Goal: Transaction & Acquisition: Book appointment/travel/reservation

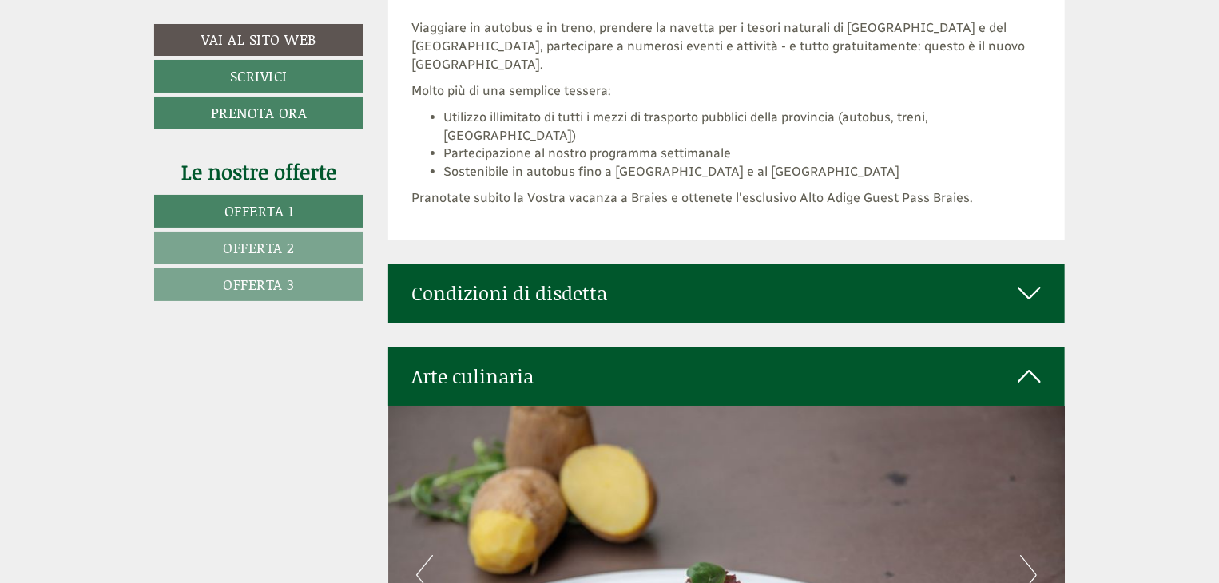
scroll to position [5672, 0]
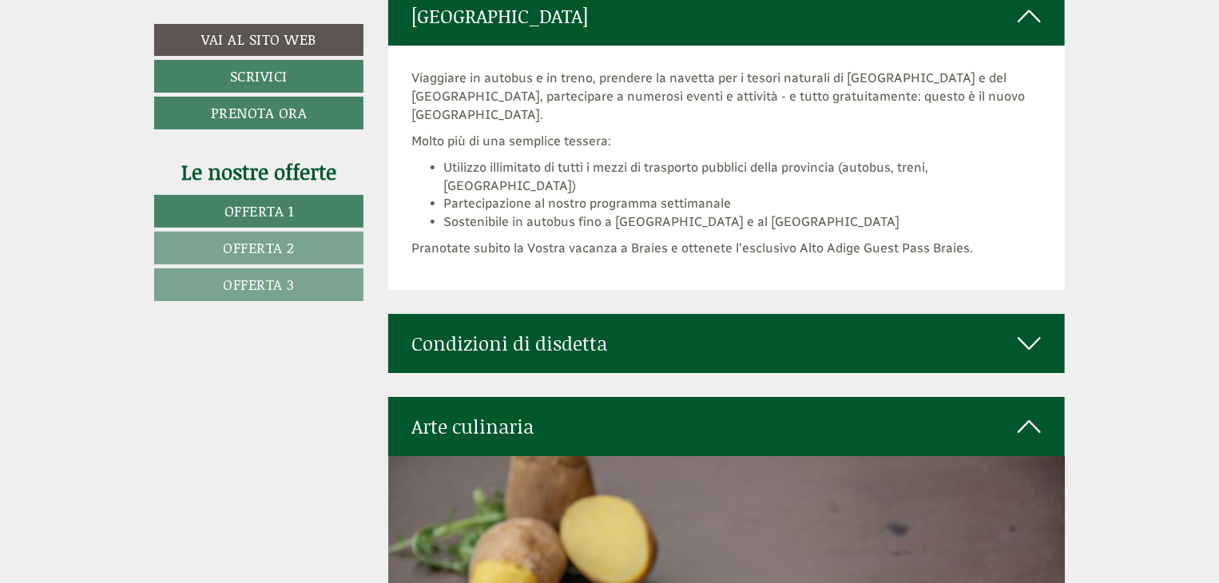
click at [1031, 330] on icon at bounding box center [1029, 343] width 23 height 27
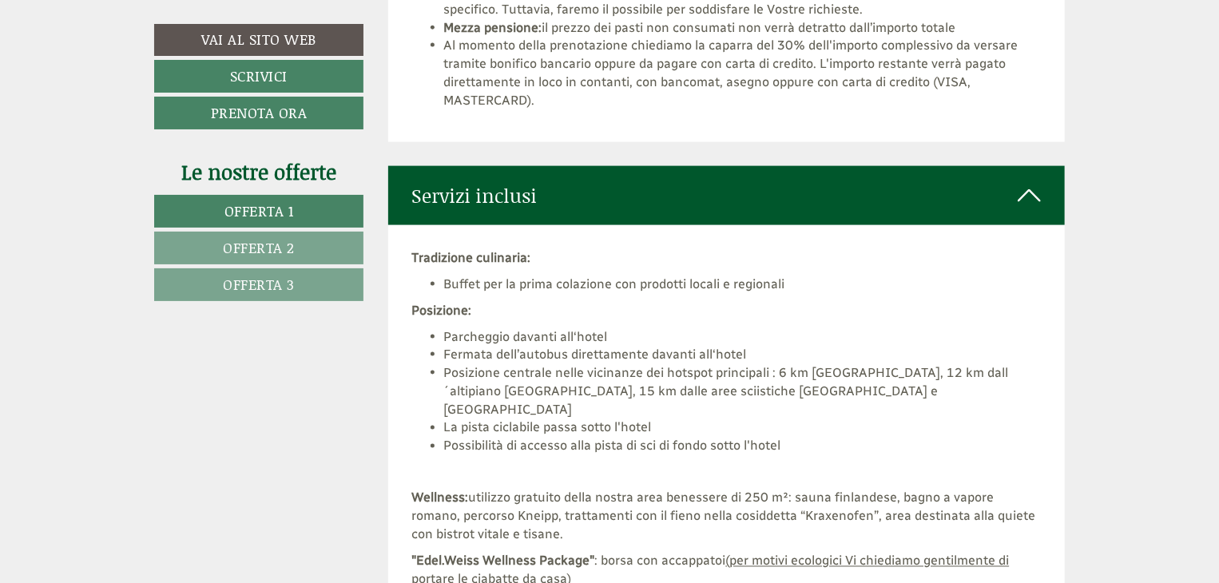
scroll to position [3995, 0]
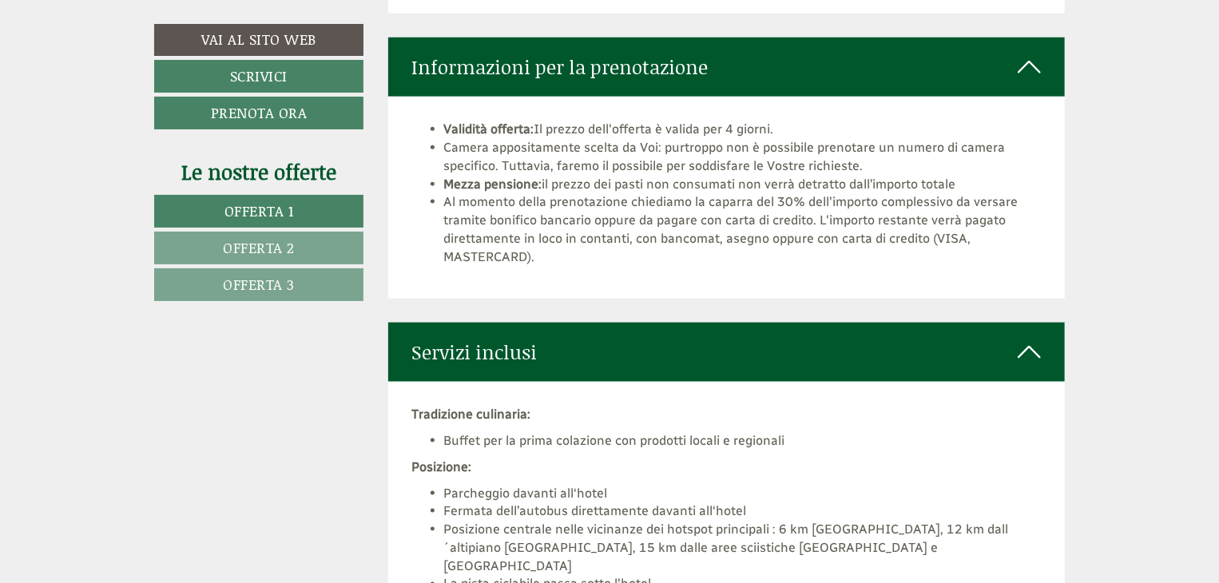
click at [268, 295] on link "Offerta 3" at bounding box center [258, 284] width 209 height 33
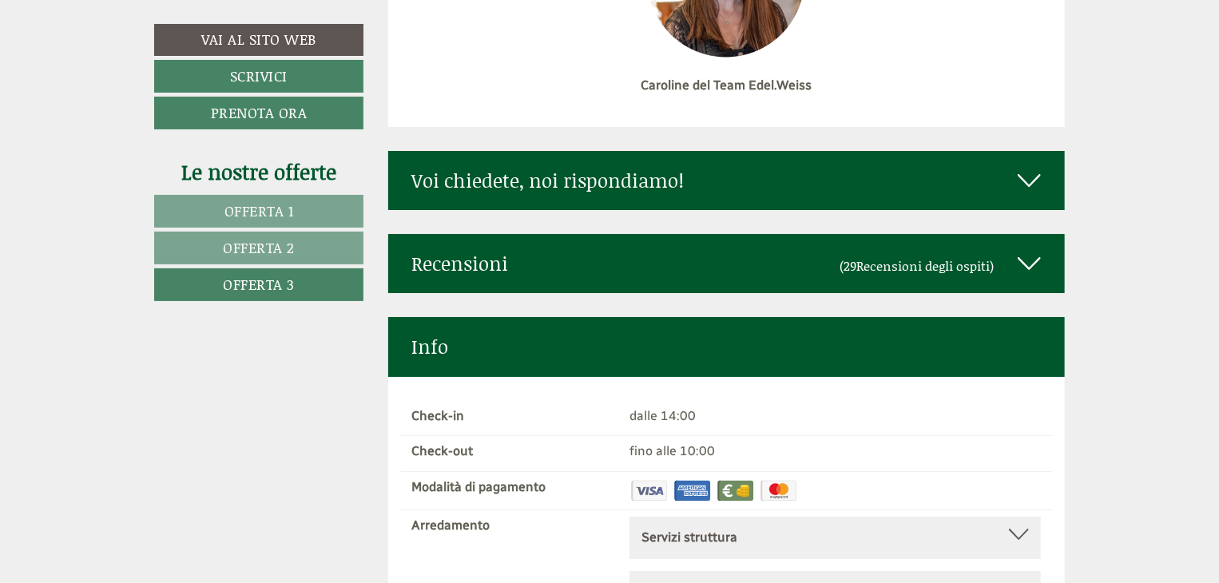
scroll to position [5973, 0]
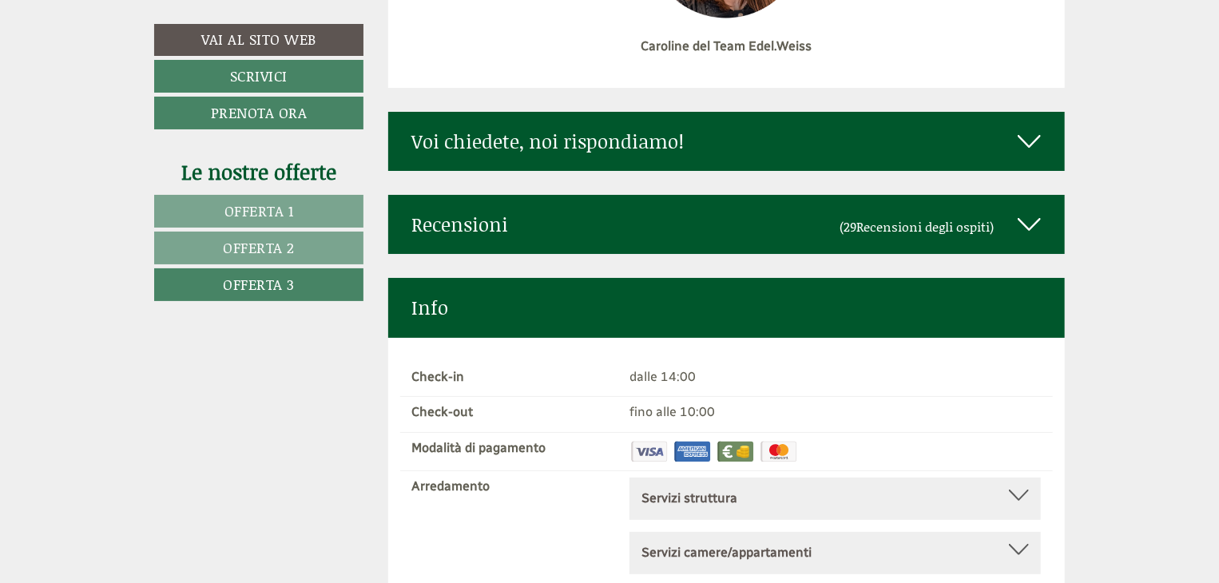
click at [1021, 211] on icon at bounding box center [1029, 224] width 23 height 27
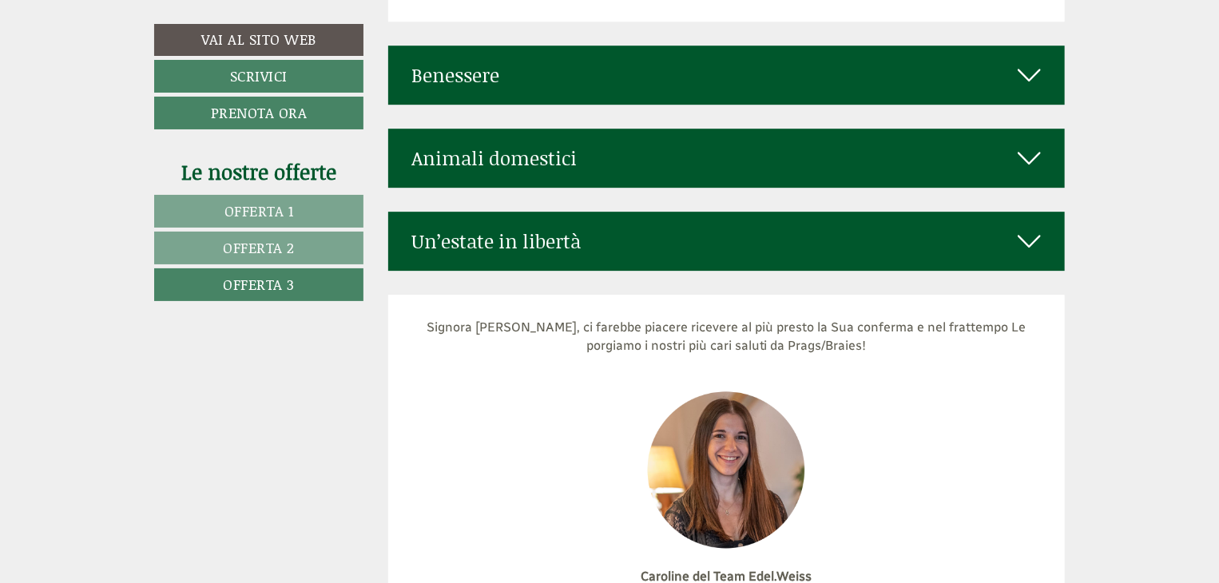
scroll to position [5413, 0]
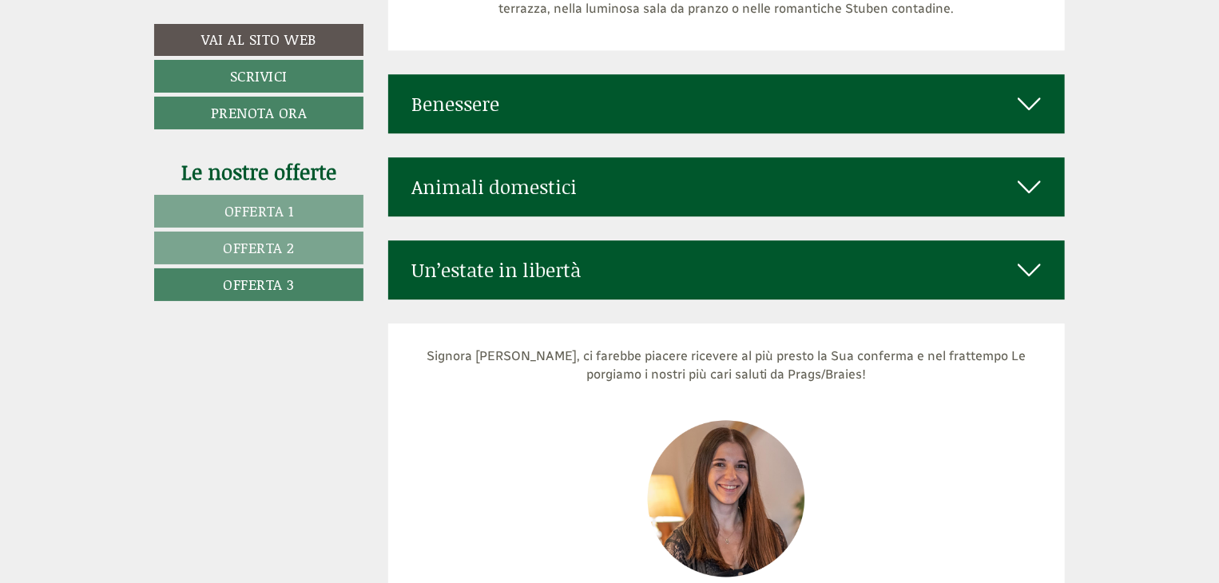
click at [1034, 173] on icon at bounding box center [1029, 186] width 23 height 27
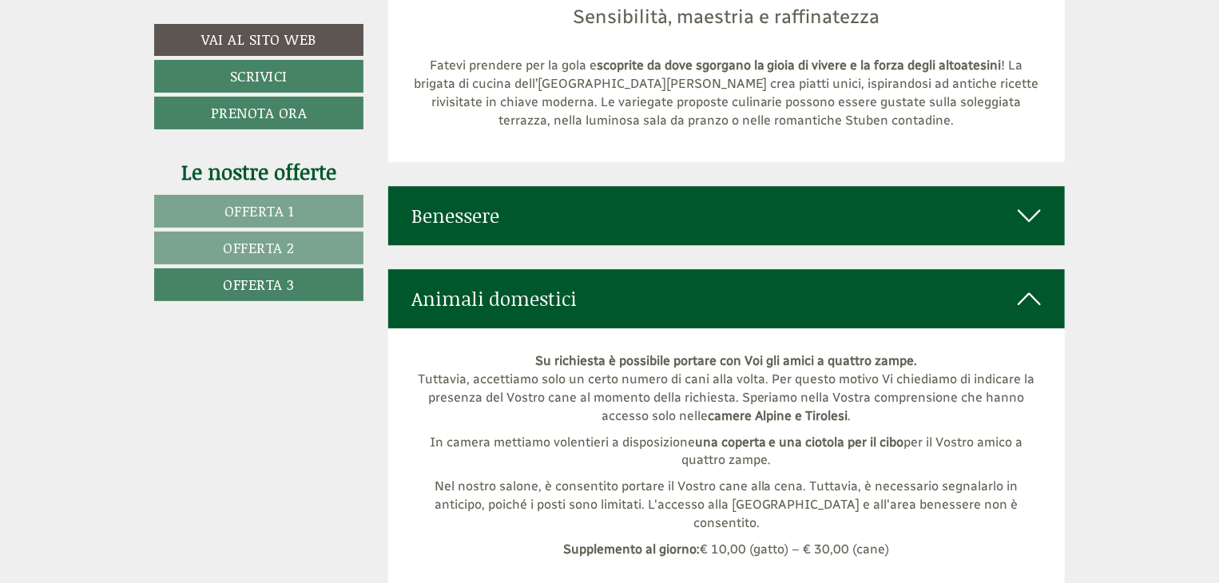
scroll to position [5254, 0]
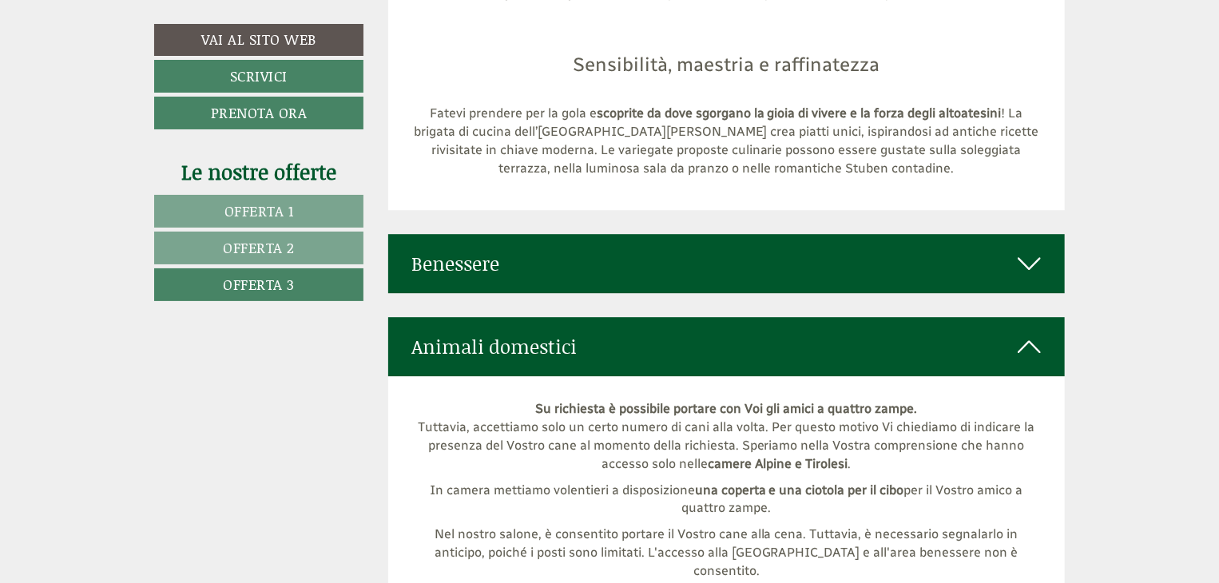
click at [1037, 250] on icon at bounding box center [1029, 263] width 23 height 27
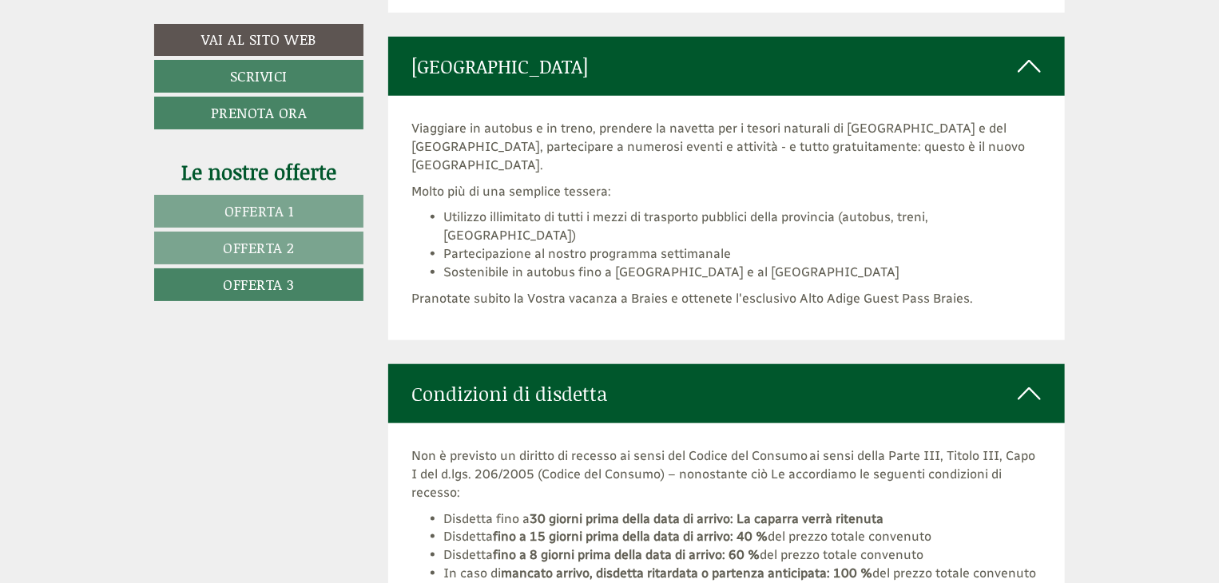
scroll to position [3656, 0]
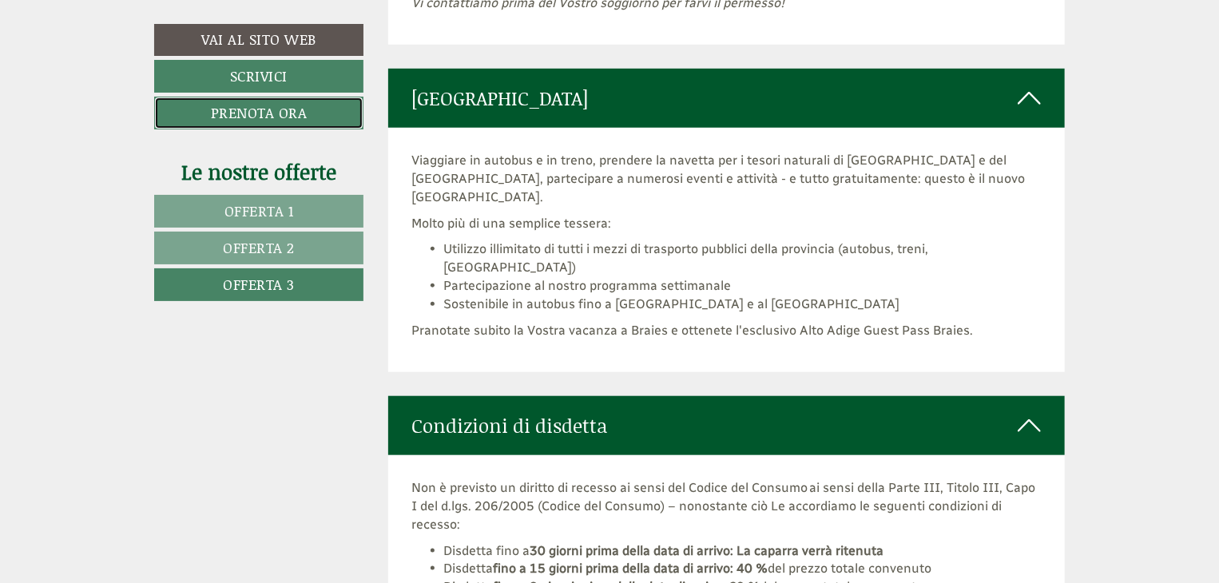
click at [250, 107] on link "Prenota ora" at bounding box center [258, 113] width 209 height 33
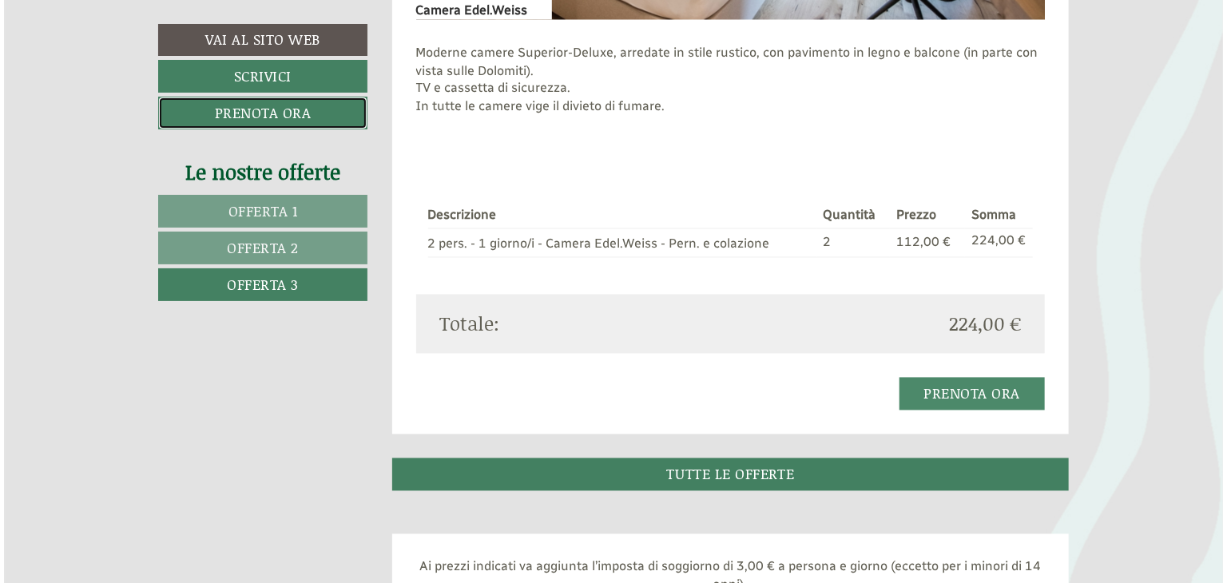
scroll to position [1435, 0]
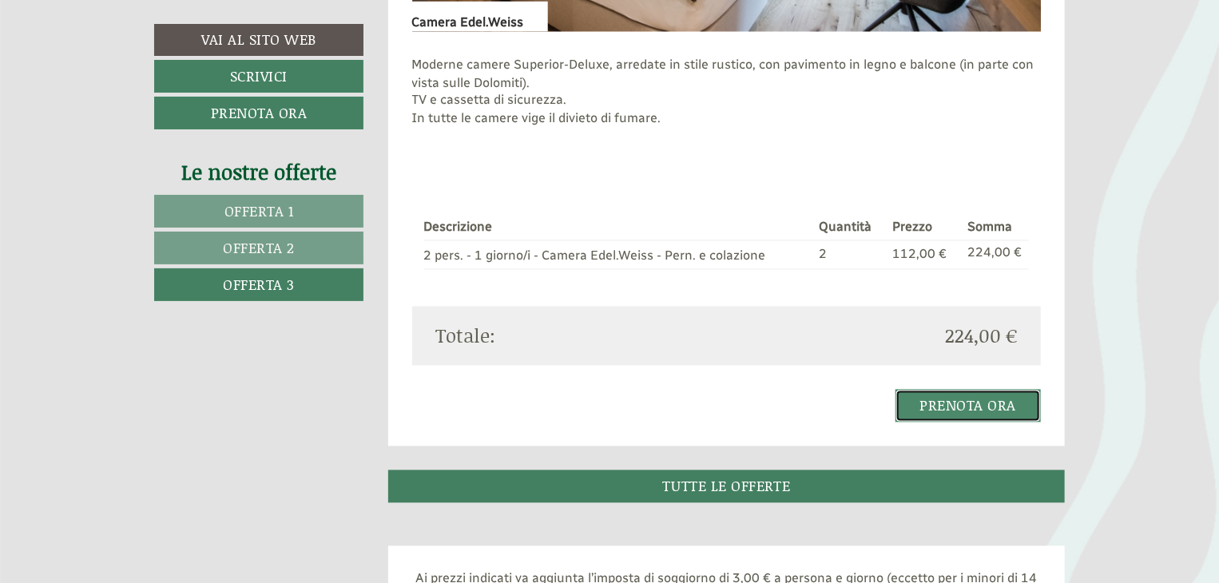
click at [978, 404] on link "Prenota ora" at bounding box center [969, 406] width 146 height 33
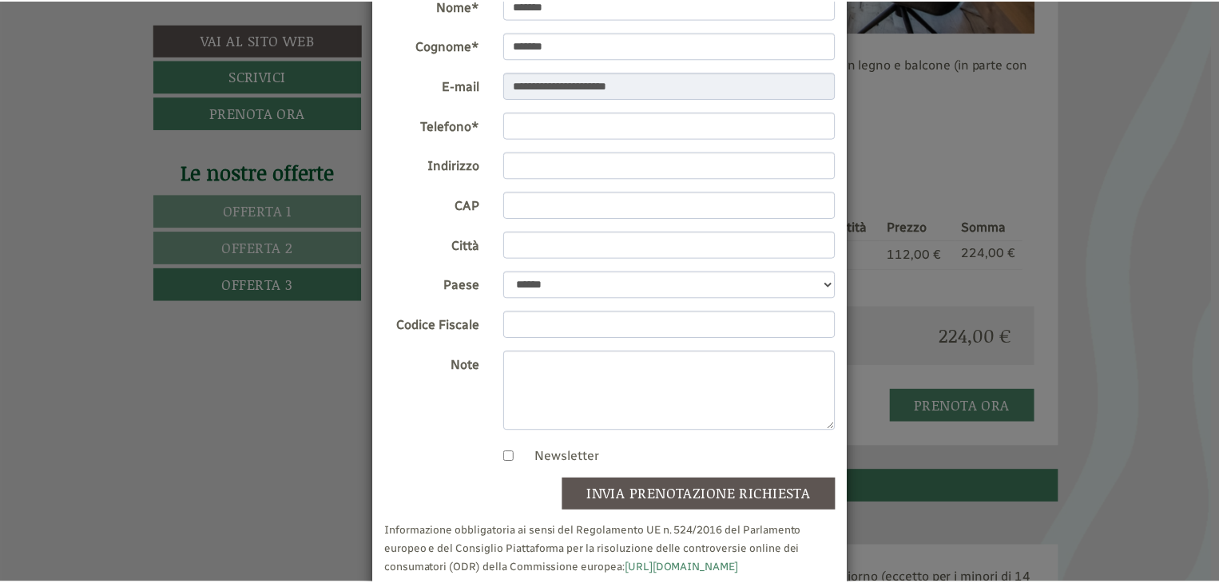
scroll to position [185, 0]
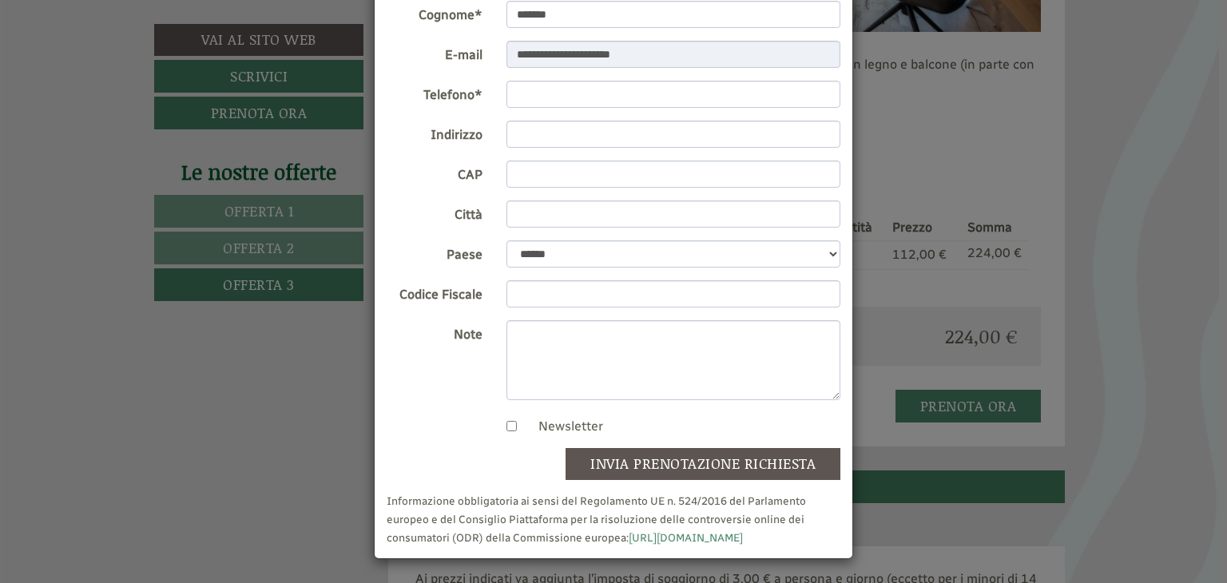
click at [1197, 292] on div "**********" at bounding box center [613, 291] width 1227 height 583
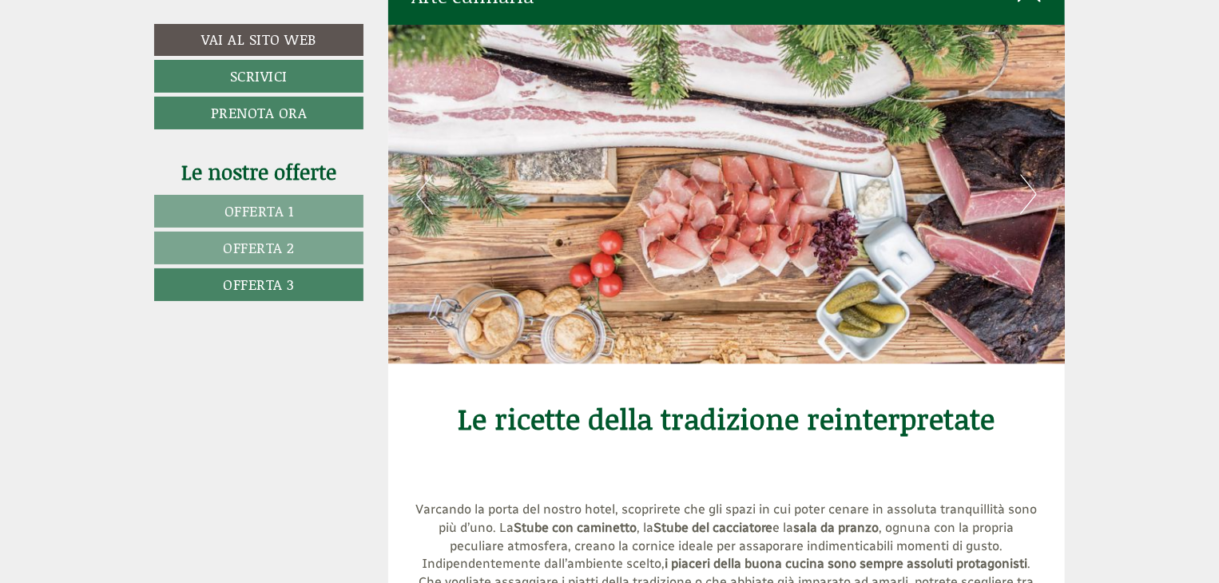
scroll to position [4074, 0]
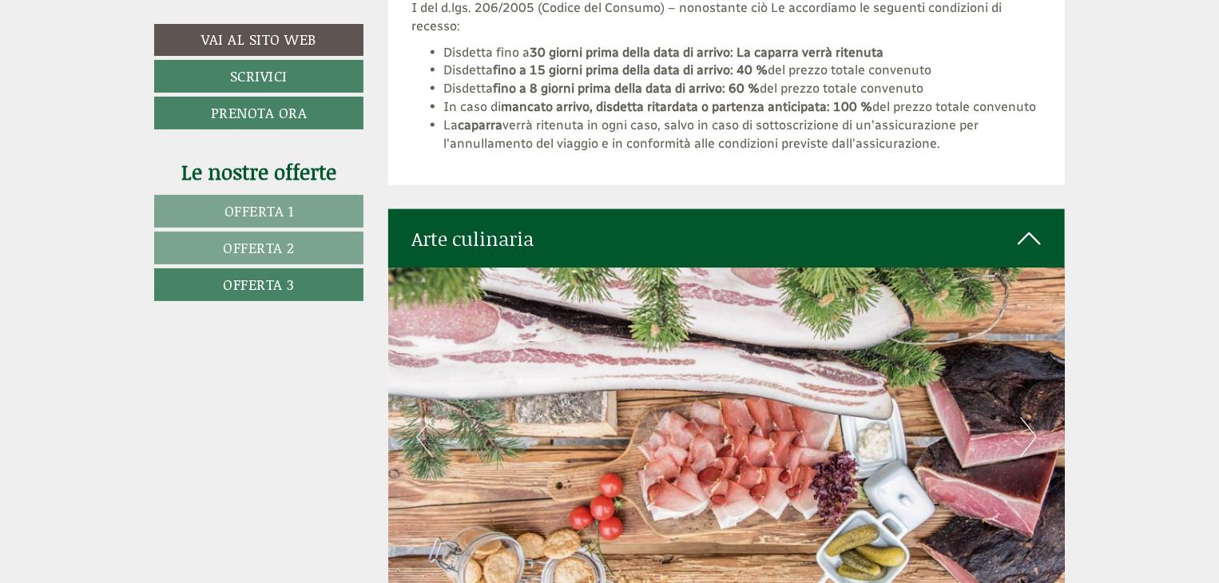
drag, startPoint x: 228, startPoint y: 285, endPoint x: 240, endPoint y: 288, distance: 12.4
click at [232, 285] on span "Offerta 3" at bounding box center [259, 284] width 72 height 21
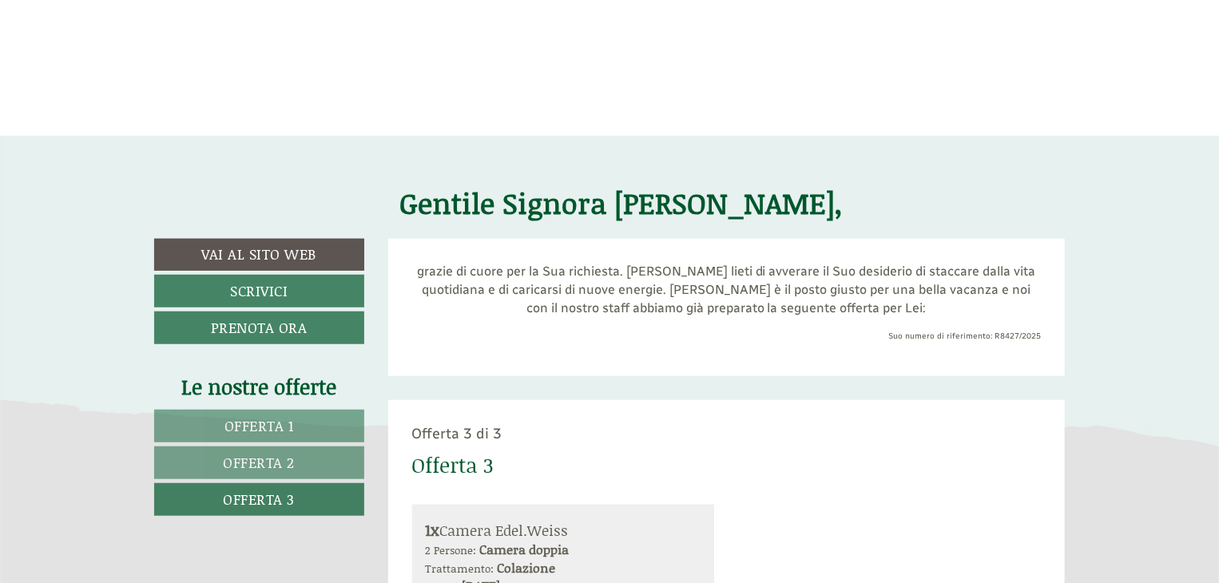
scroll to position [460, 0]
drag, startPoint x: 993, startPoint y: 336, endPoint x: 1047, endPoint y: 340, distance: 53.7
click at [1047, 340] on div "grazie di cuore per la Sua richiesta. [PERSON_NAME] lieti di avverare il Suo de…" at bounding box center [726, 307] width 677 height 137
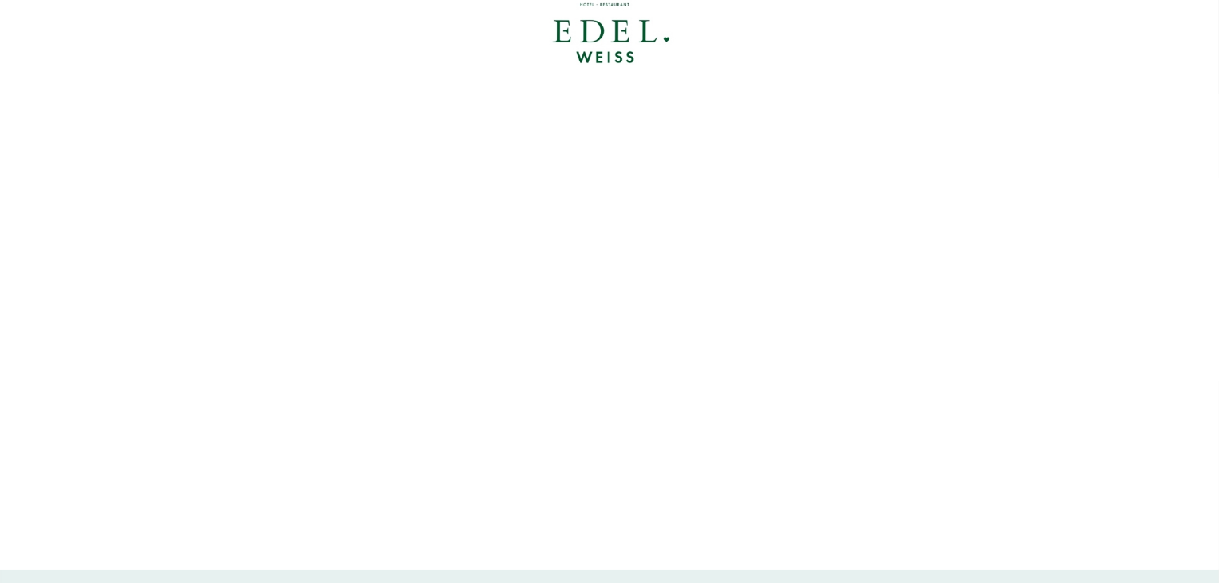
scroll to position [0, 0]
